Goal: Navigation & Orientation: Find specific page/section

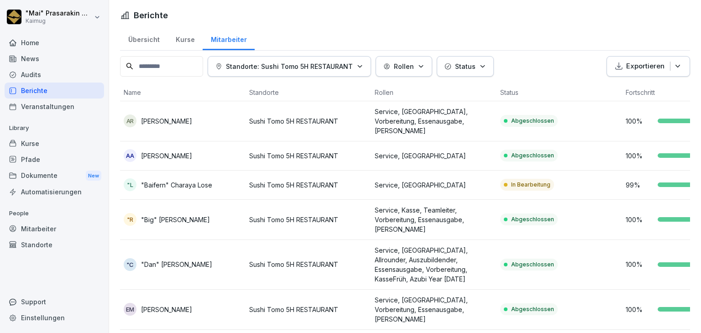
click at [152, 43] on div "Übersicht" at bounding box center [143, 38] width 47 height 23
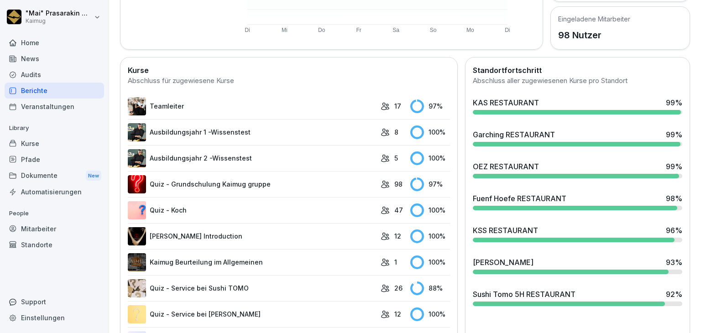
scroll to position [228, 0]
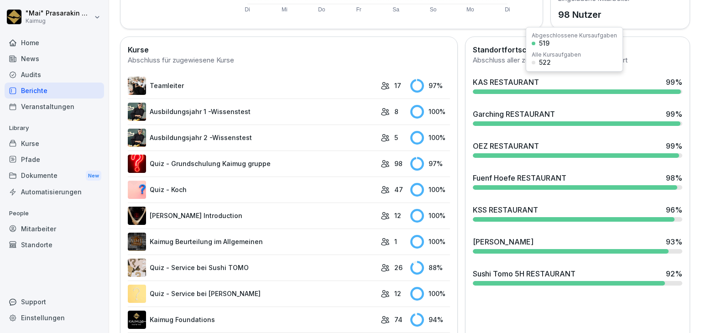
click at [497, 80] on div "KAS RESTAURANT" at bounding box center [506, 82] width 66 height 11
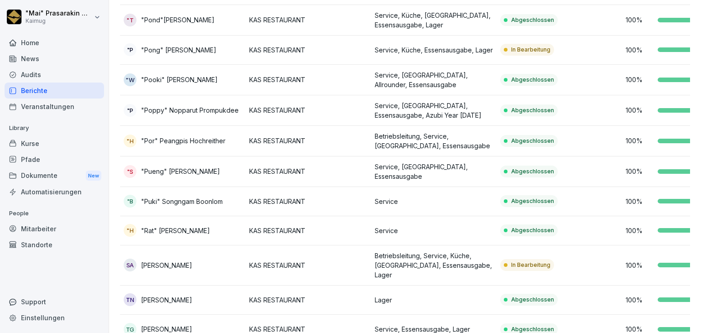
scroll to position [535, 0]
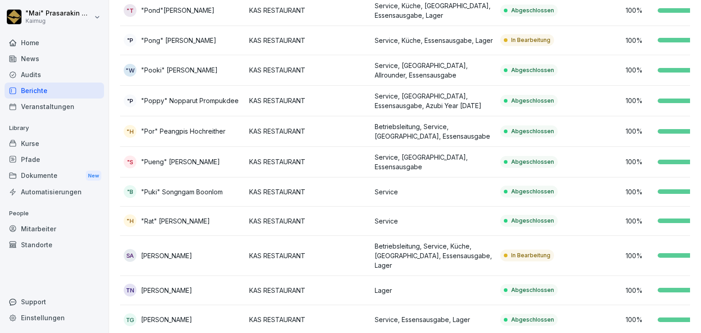
click at [496, 238] on td "Betriebsleitung, Service, Küche, [GEOGRAPHIC_DATA], Essensausgabe, Lager" at bounding box center [433, 256] width 125 height 40
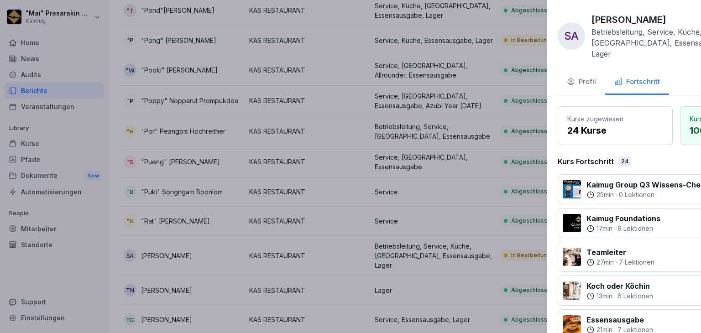
click at [343, 314] on div at bounding box center [350, 166] width 701 height 333
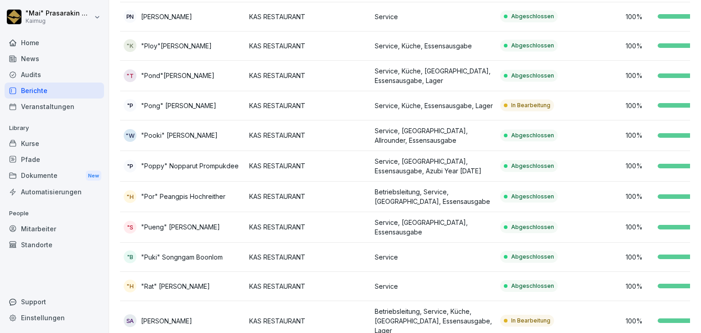
scroll to position [443, 0]
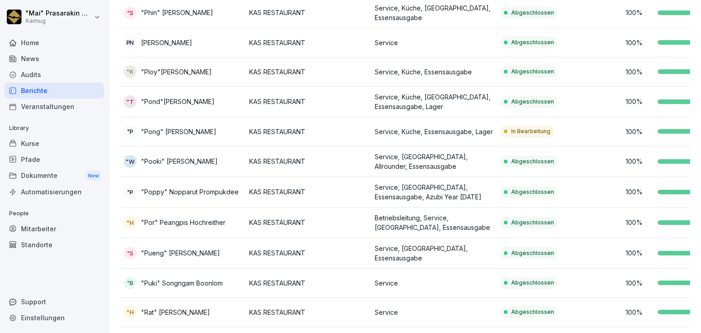
click at [438, 127] on p "Service, Küche, Essensausgabe, Lager" at bounding box center [433, 132] width 118 height 10
click at [438, 115] on div at bounding box center [350, 166] width 701 height 333
click at [438, 127] on p "Service, Küche, Essensausgabe, Lager" at bounding box center [433, 132] width 118 height 10
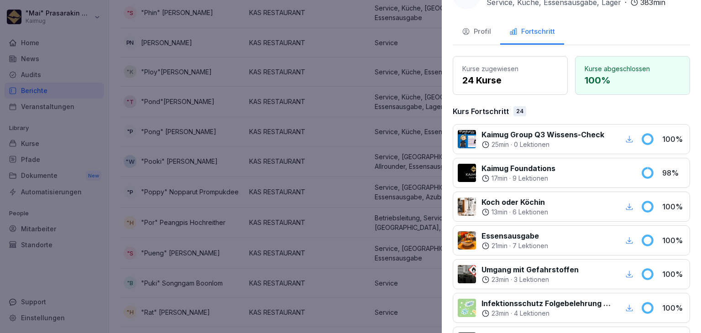
scroll to position [46, 0]
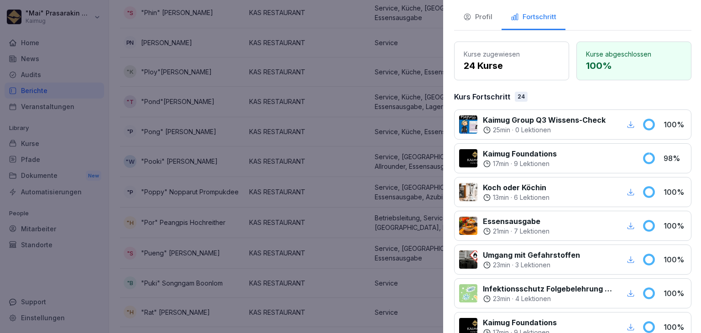
click at [329, 61] on div at bounding box center [350, 166] width 701 height 333
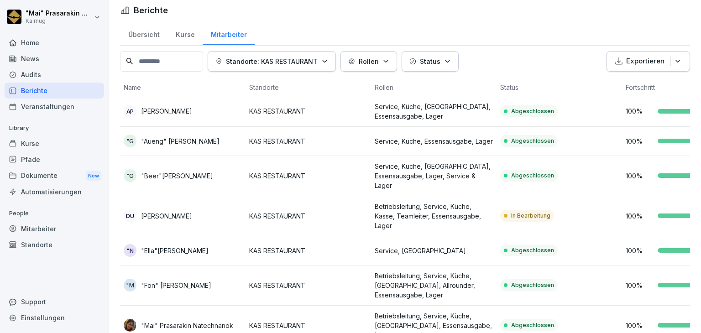
scroll to position [0, 0]
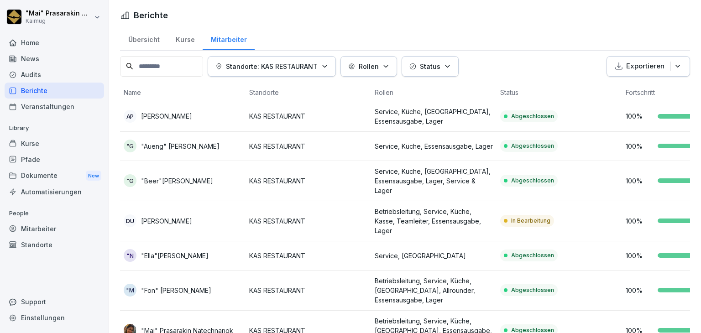
click at [140, 43] on div "Übersicht" at bounding box center [143, 38] width 47 height 23
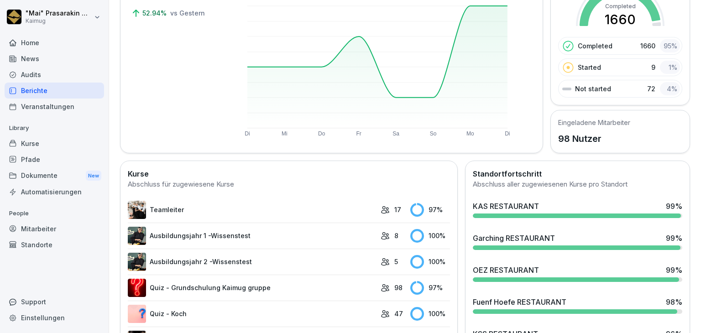
scroll to position [137, 0]
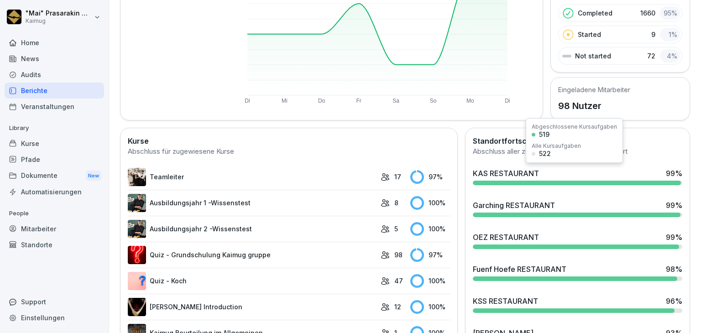
click at [491, 172] on div "KAS RESTAURANT" at bounding box center [506, 173] width 66 height 11
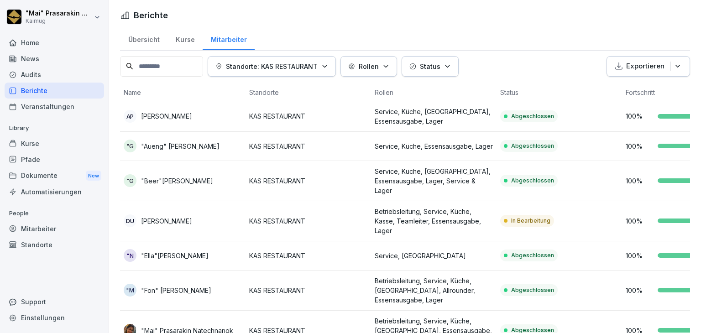
click at [145, 38] on div "Übersicht" at bounding box center [143, 38] width 47 height 23
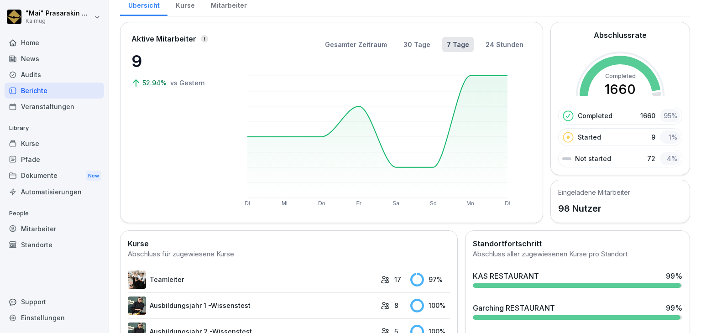
scroll to position [137, 0]
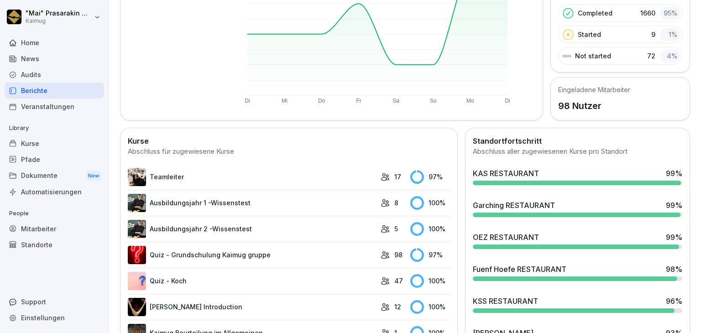
click at [509, 203] on div "Garching RESTAURANT" at bounding box center [514, 205] width 82 height 11
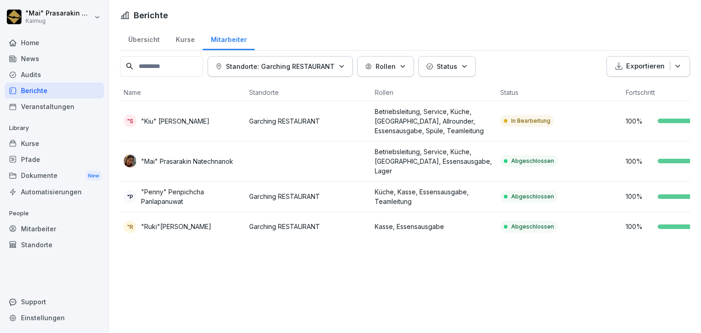
click at [489, 125] on p "Betriebsleitung, Service, Küche, [GEOGRAPHIC_DATA], Allrounder, Essensausgabe, …" at bounding box center [433, 121] width 118 height 29
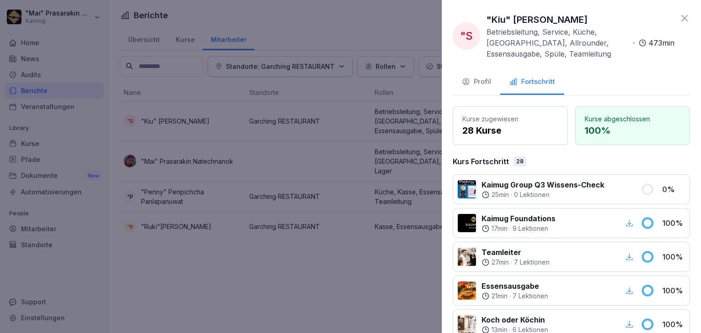
click at [147, 41] on div at bounding box center [350, 166] width 701 height 333
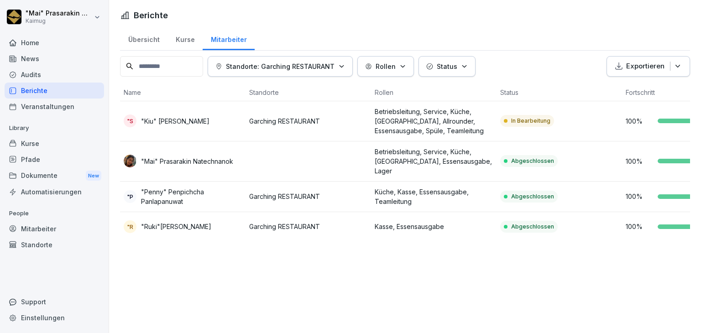
click at [143, 43] on div "Übersicht" at bounding box center [143, 38] width 47 height 23
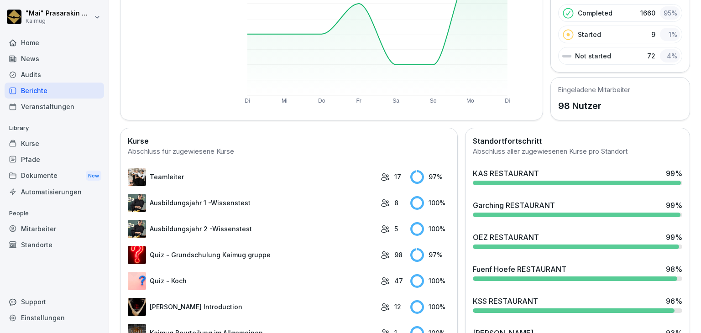
scroll to position [228, 0]
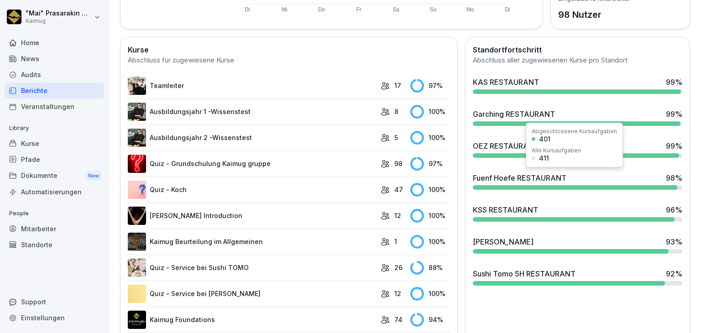
click at [518, 183] on div "Fuenf Hoefe RESTAURANT 98 %" at bounding box center [577, 181] width 217 height 25
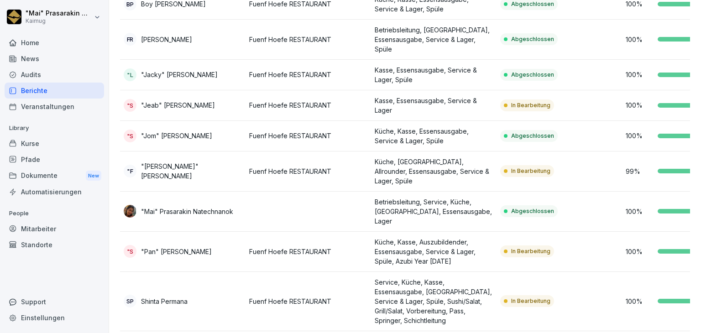
scroll to position [205, 0]
